Goal: Entertainment & Leisure: Consume media (video, audio)

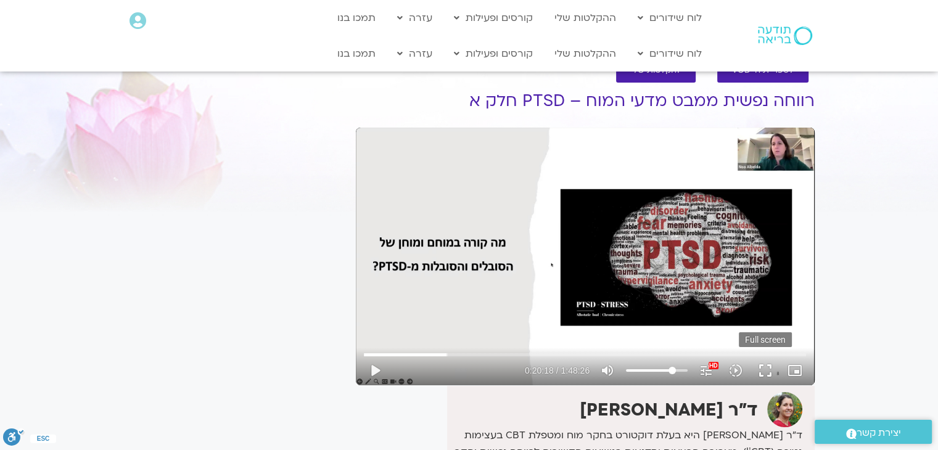
click at [762, 368] on button "fullscreen" at bounding box center [765, 371] width 30 height 30
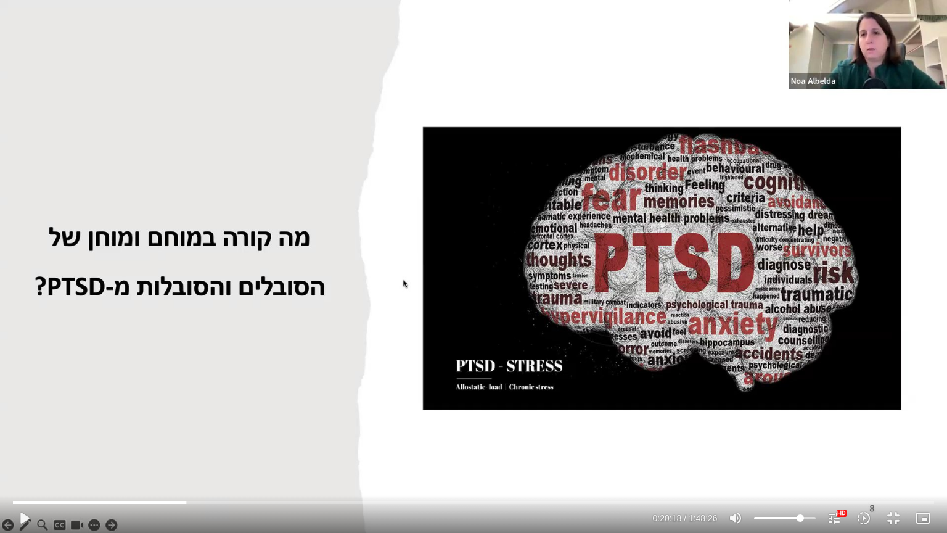
click at [545, 303] on div "Skip Ad 1:44:08 play_arrow 0:20:18 / 1:48:26 volume_up Mute tune Resolution Aut…" at bounding box center [473, 266] width 947 height 533
type input "1234.090311"
type input "90.1846590909091"
type input "1234.35845"
type input "90.1846590909091"
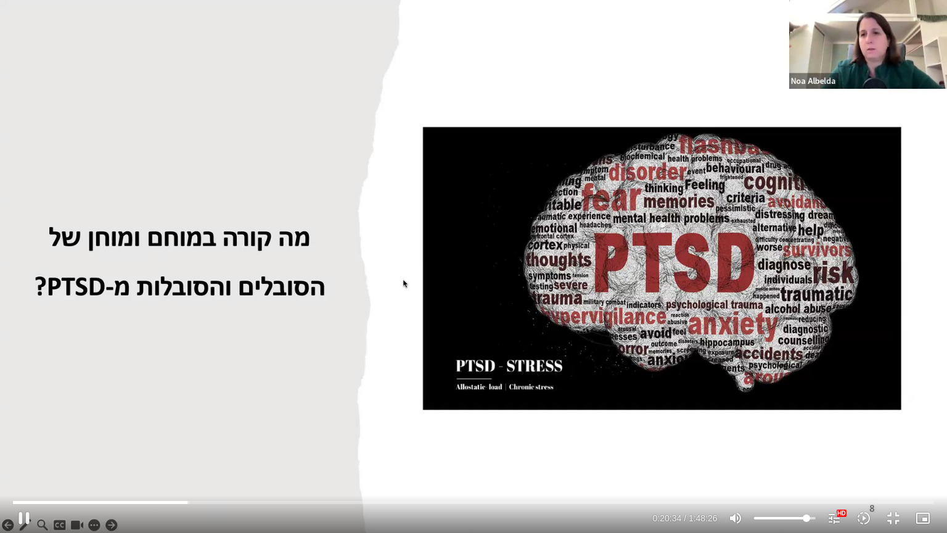
click at [806, 449] on input "Volume" at bounding box center [785, 517] width 62 height 7
click at [54, 449] on input "Seek" at bounding box center [473, 501] width 920 height 7
click at [65, 449] on input "Seek" at bounding box center [473, 501] width 920 height 7
click at [72, 449] on input "Seek" at bounding box center [473, 501] width 920 height 7
click at [81, 449] on input "Seek" at bounding box center [473, 501] width 920 height 7
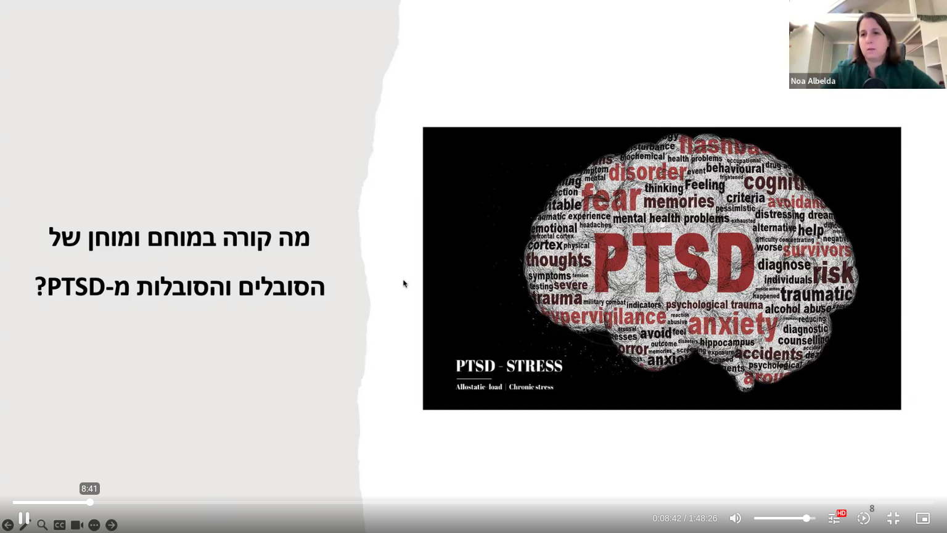
click at [90, 449] on input "Seek" at bounding box center [473, 501] width 920 height 7
click at [96, 449] on input "Seek" at bounding box center [473, 501] width 920 height 7
click at [101, 449] on input "Seek" at bounding box center [473, 501] width 920 height 7
click at [101, 449] on div "Skip Ad 10:00 pause 0:17:23 / 1:48:26 volume_up Mute tune Resolution Auto 1080p…" at bounding box center [473, 266] width 947 height 533
click at [455, 303] on div "Skip Ad 10:00 play_arrow 0:17:24 / 1:48:26 volume_up Mute tune Resolution Auto …" at bounding box center [473, 266] width 947 height 533
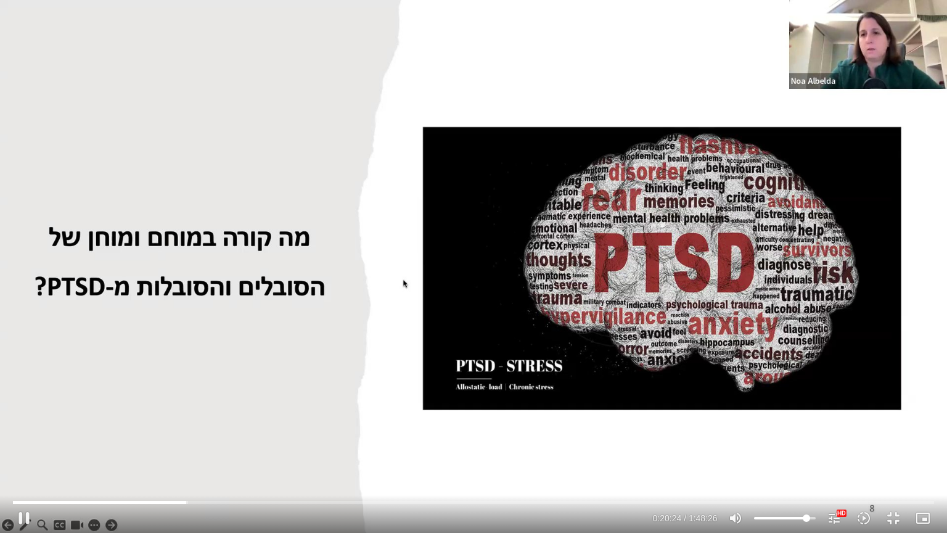
click at [558, 285] on div "Skip Ad 10:00 pause 0:20:24 / 1:48:26 volume_up Mute tune Resolution Auto 1080p…" at bounding box center [473, 266] width 947 height 533
type input "1224.770444"
